Goal: Information Seeking & Learning: Find specific fact

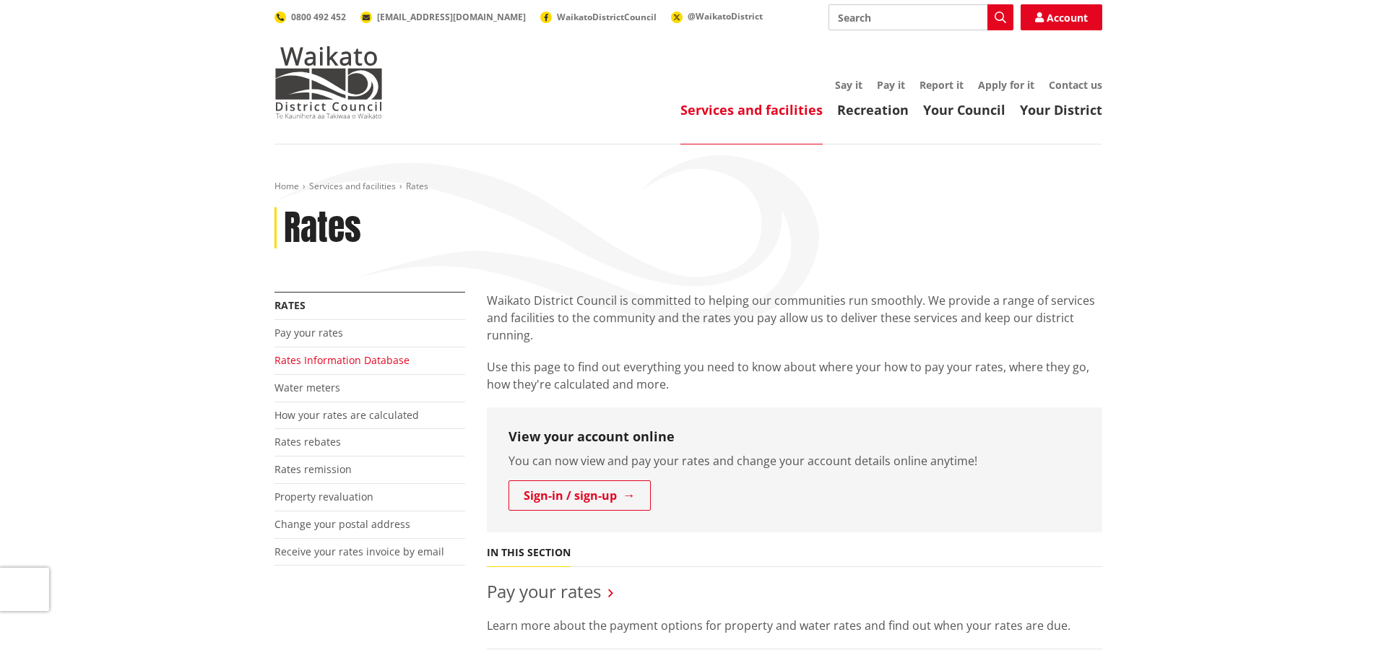
click at [367, 357] on link "Rates Information Database" at bounding box center [341, 360] width 135 height 14
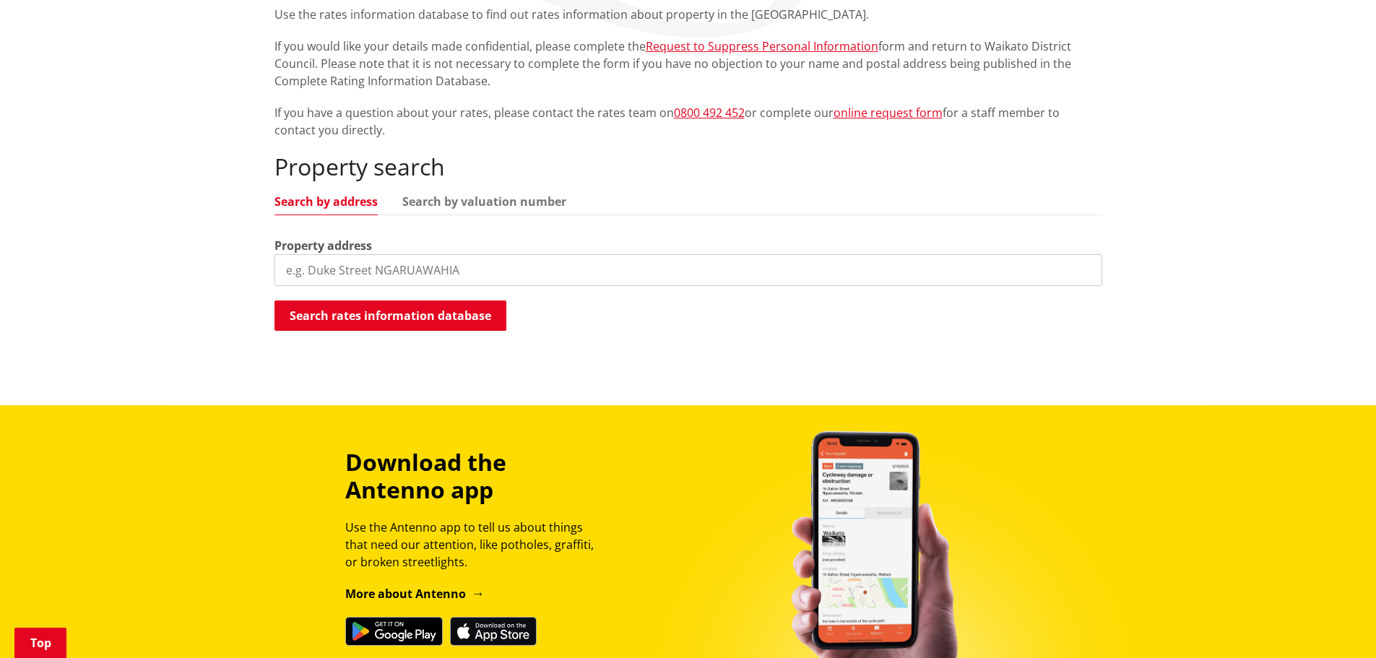
scroll to position [289, 0]
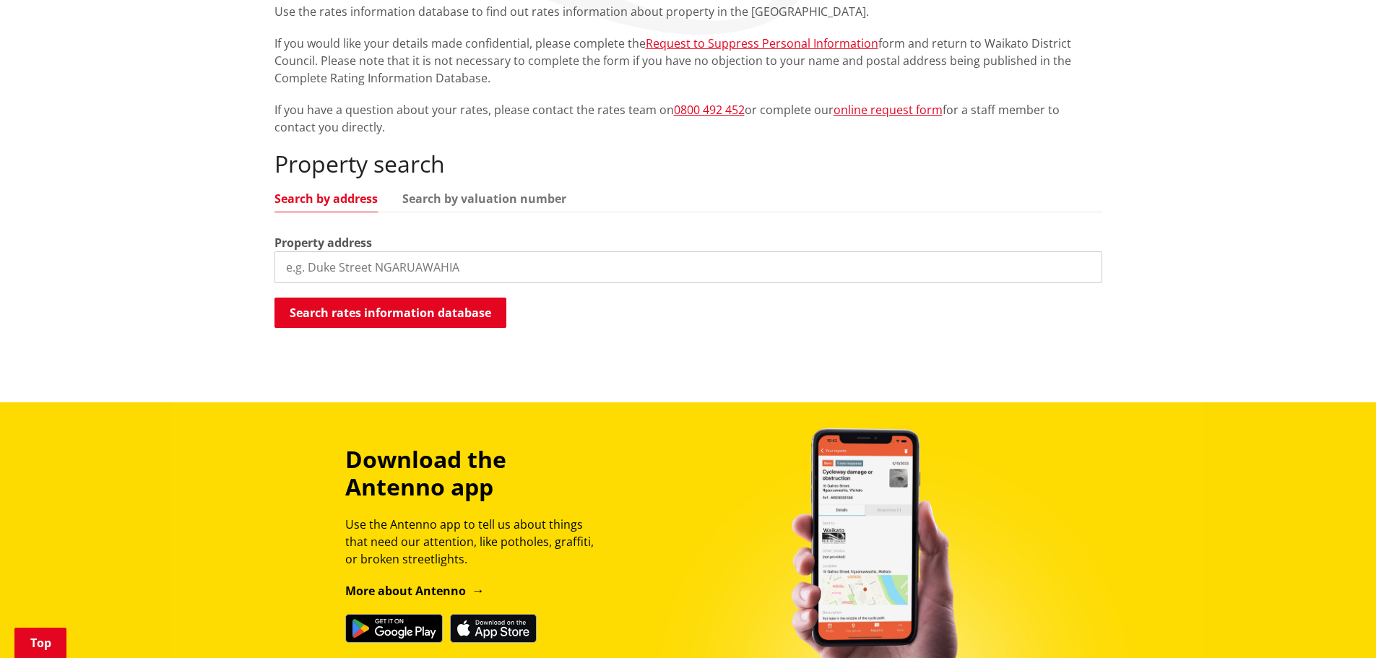
click at [383, 280] on input "search" at bounding box center [688, 267] width 828 height 32
type input "116 HILLPARK DRIVE"
click at [435, 310] on button "Search rates information database" at bounding box center [390, 313] width 232 height 30
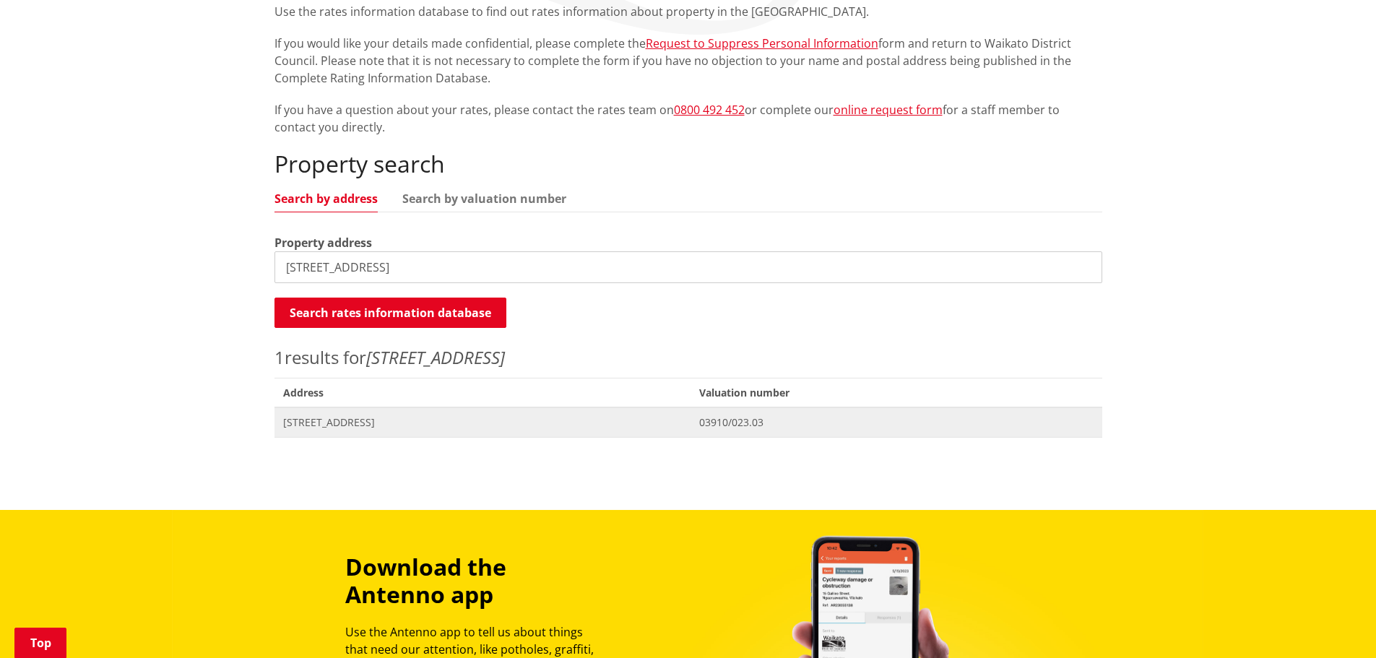
click at [341, 425] on span "[STREET_ADDRESS]" at bounding box center [482, 422] width 399 height 14
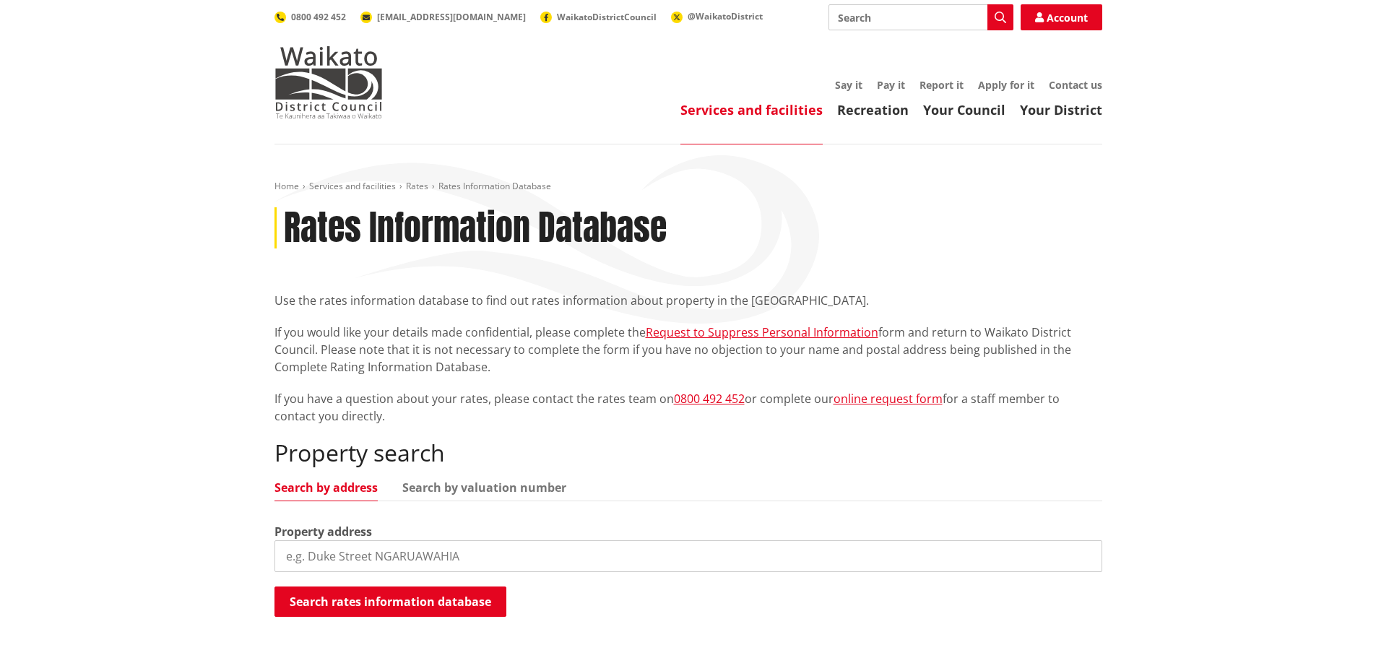
scroll to position [289, 0]
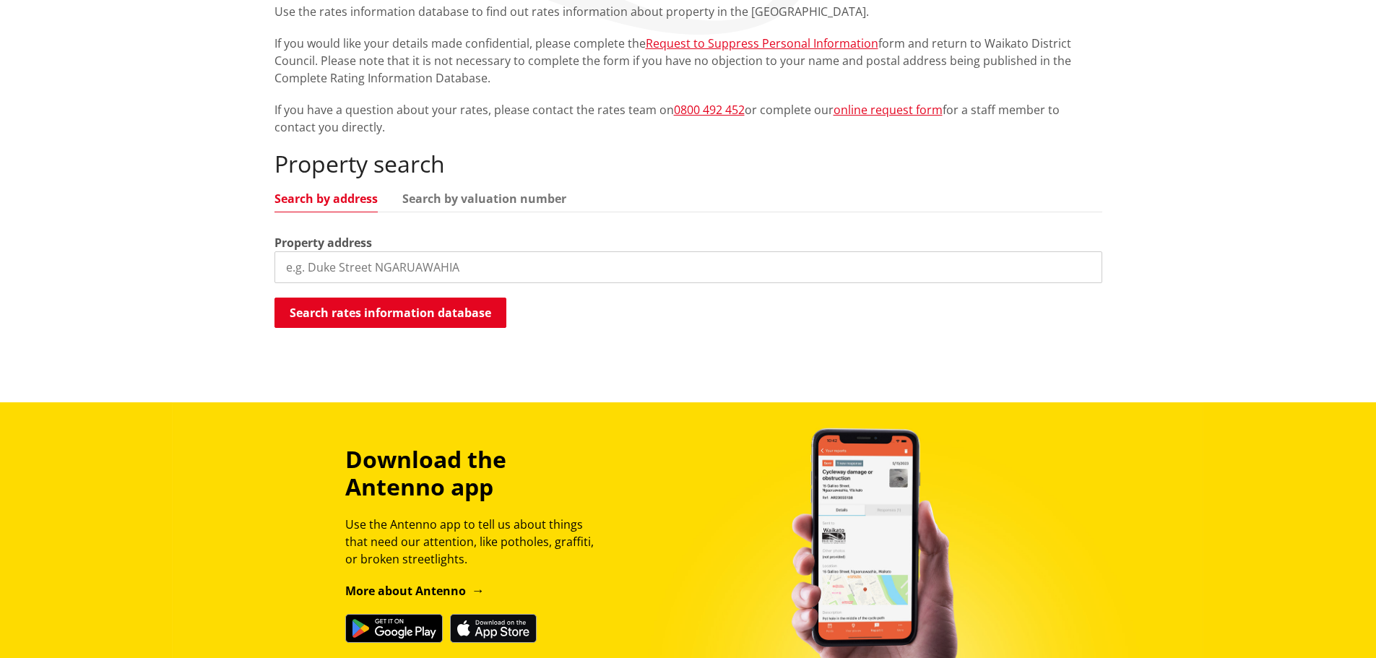
click at [329, 266] on input "search" at bounding box center [688, 267] width 828 height 32
type input "6 EWINS LANE"
click at [411, 313] on button "Search rates information database" at bounding box center [390, 313] width 232 height 30
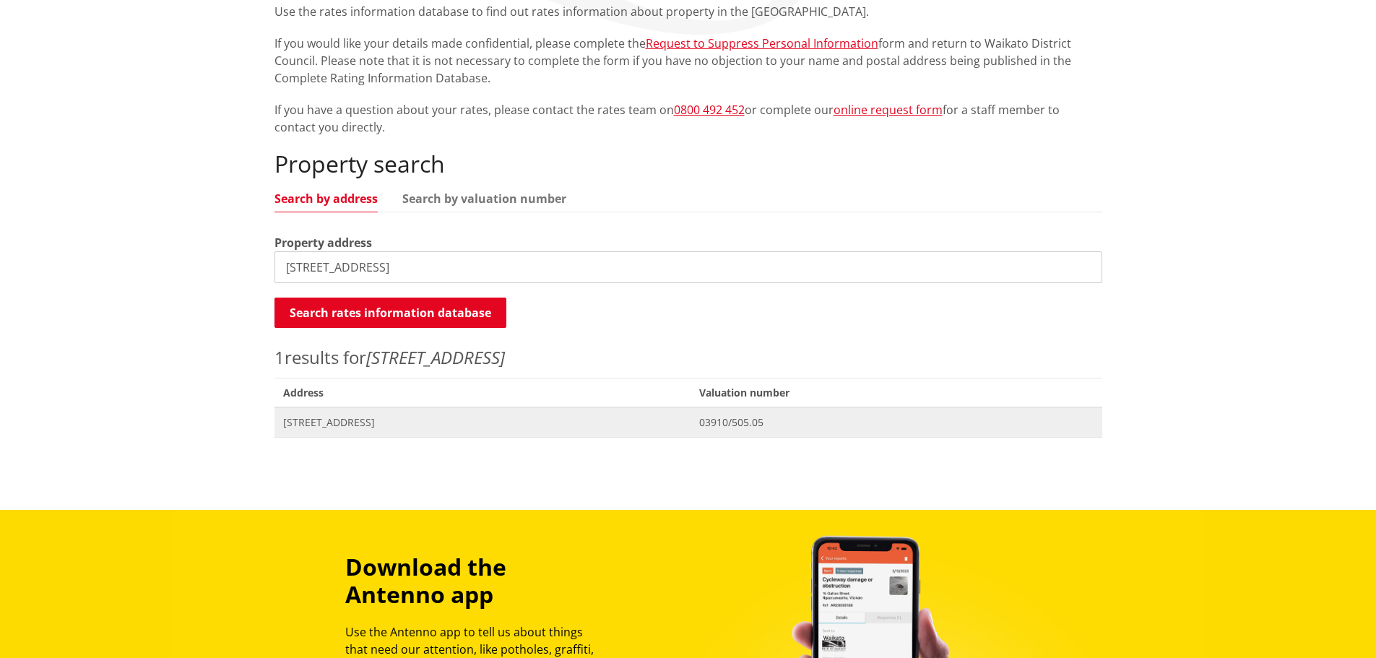
click at [376, 420] on span "[STREET_ADDRESS]" at bounding box center [482, 422] width 399 height 14
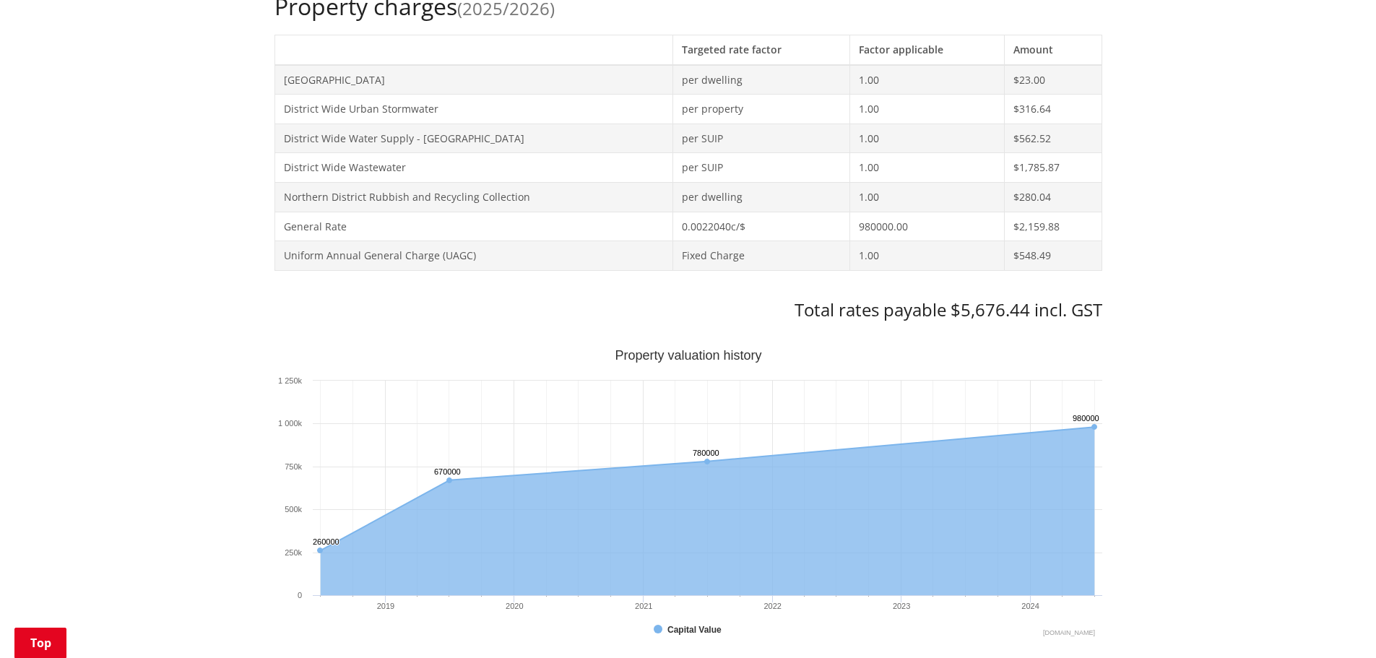
scroll to position [506, 0]
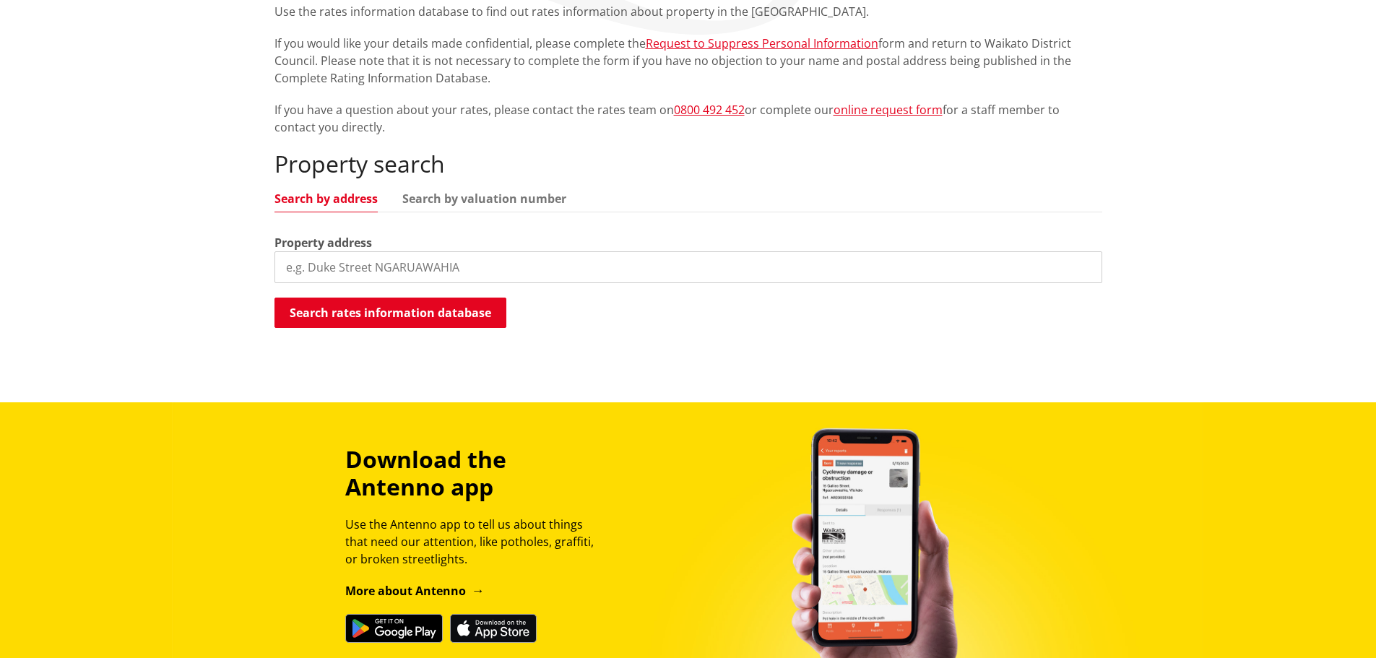
scroll to position [289, 0]
click at [339, 264] on input "search" at bounding box center [688, 267] width 828 height 32
type input "6 EWINS LANE"
click at [386, 312] on button "Search rates information database" at bounding box center [390, 313] width 232 height 30
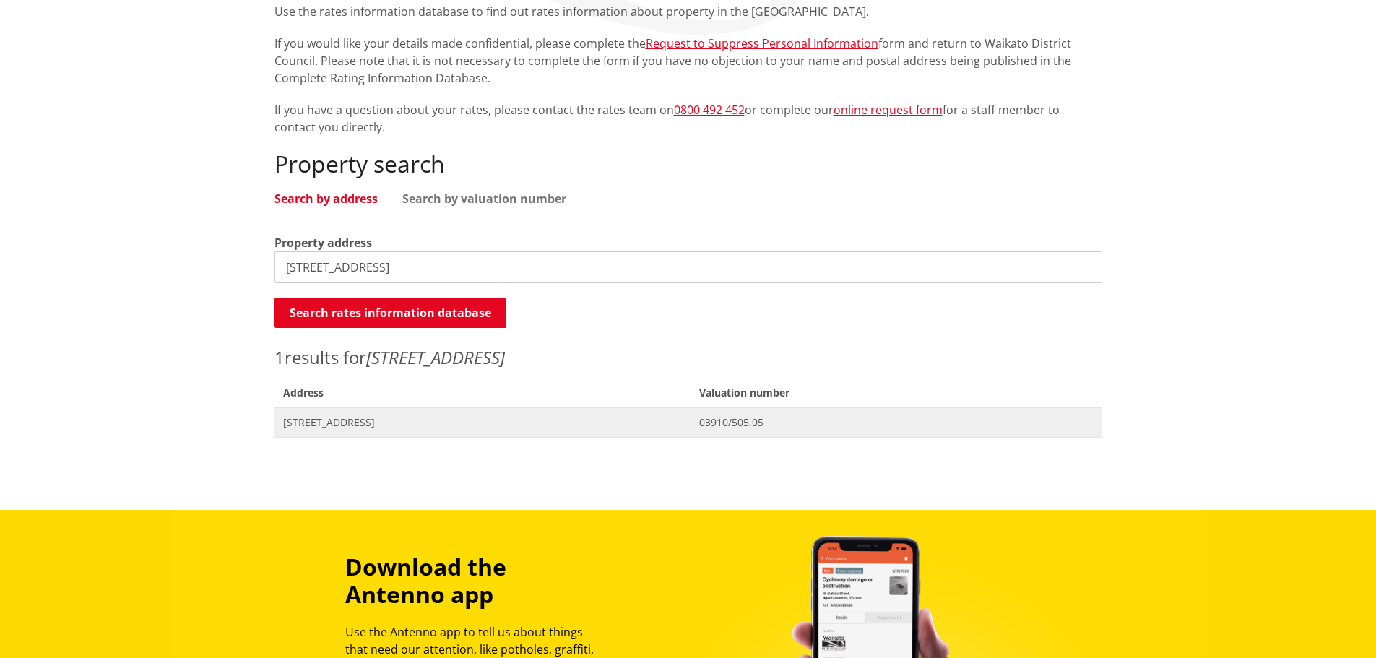
click at [349, 422] on span "[STREET_ADDRESS]" at bounding box center [482, 422] width 399 height 14
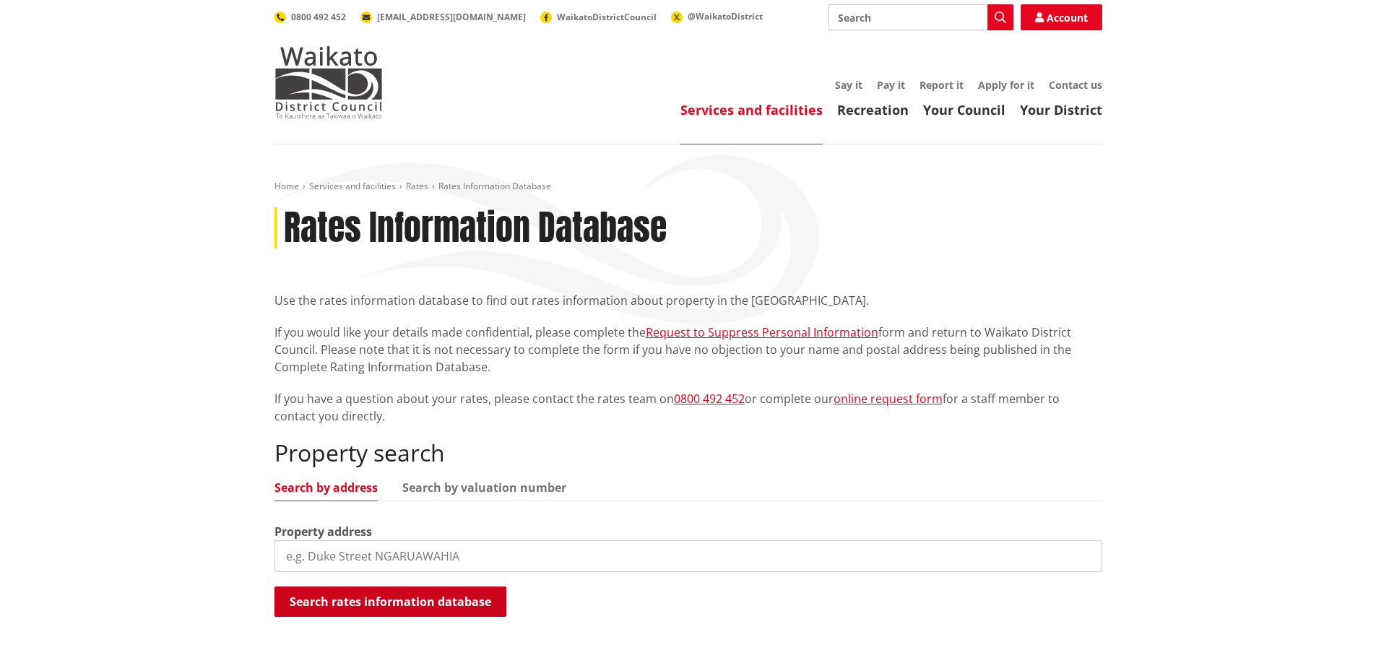
scroll to position [289, 0]
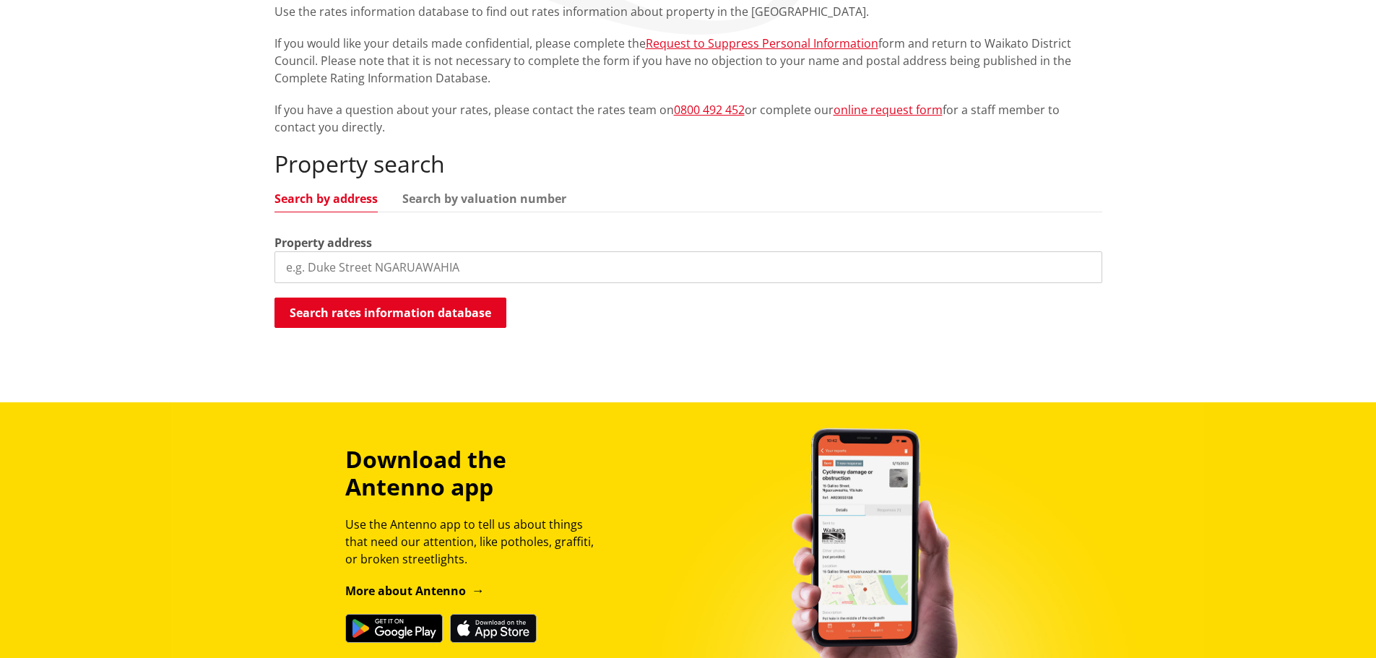
click at [337, 263] on input "search" at bounding box center [688, 267] width 828 height 32
type input "8 EWINS LANE"
click at [384, 318] on button "Search rates information database" at bounding box center [390, 313] width 232 height 30
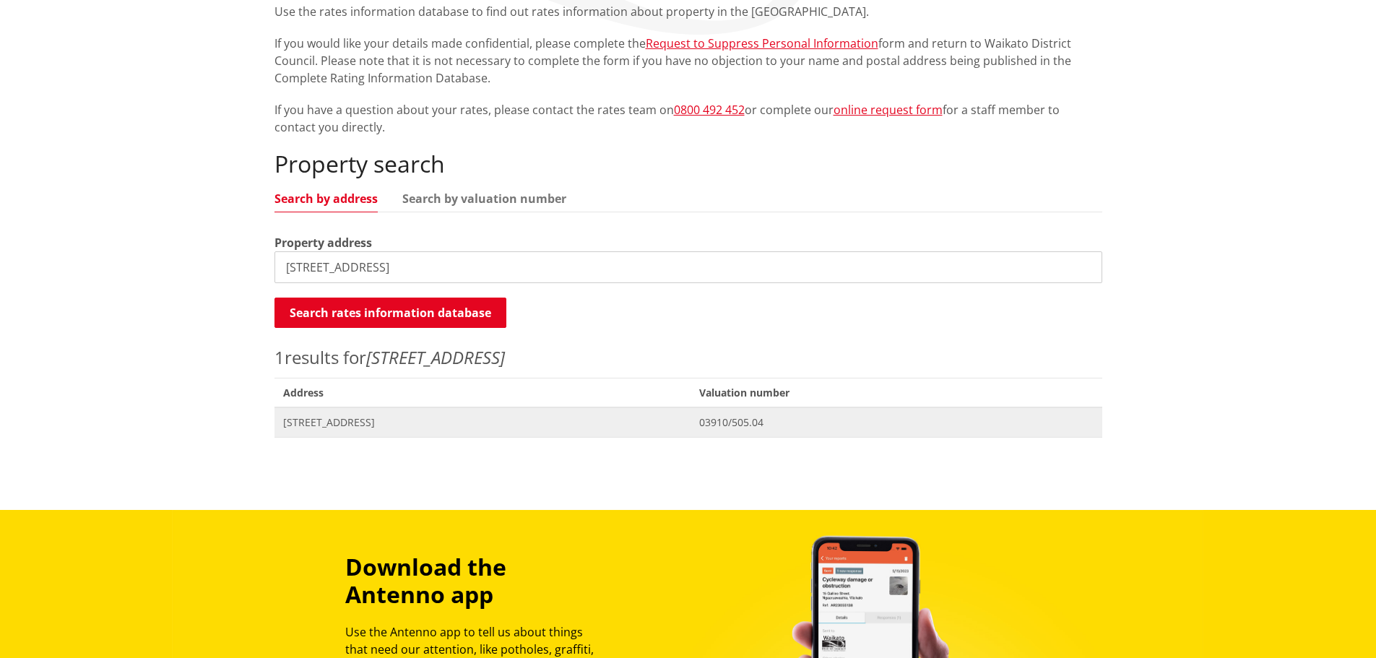
click at [347, 428] on span "[STREET_ADDRESS]" at bounding box center [482, 422] width 399 height 14
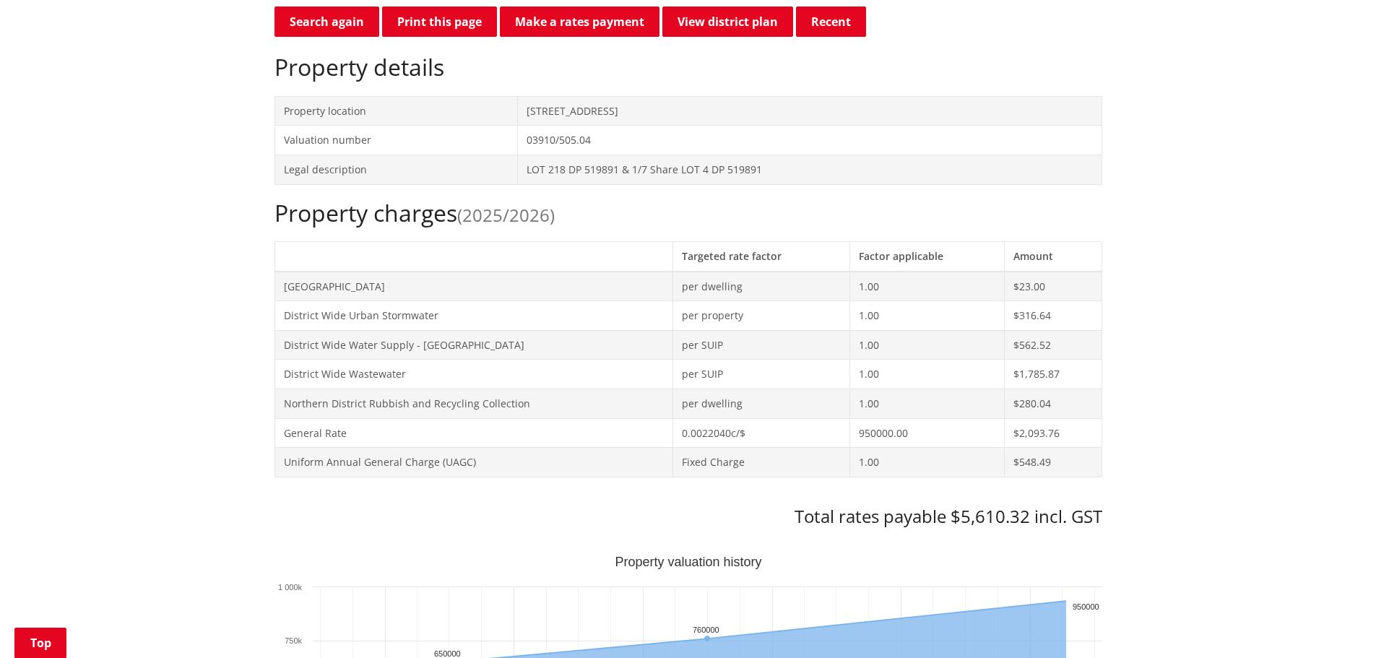
scroll to position [433, 0]
